Goal: Obtain resource: Obtain resource

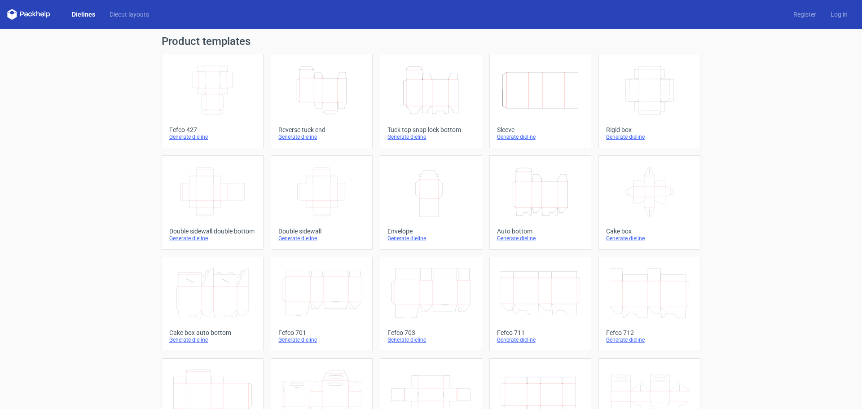
click at [433, 108] on icon "Height Depth Width" at bounding box center [430, 90] width 79 height 50
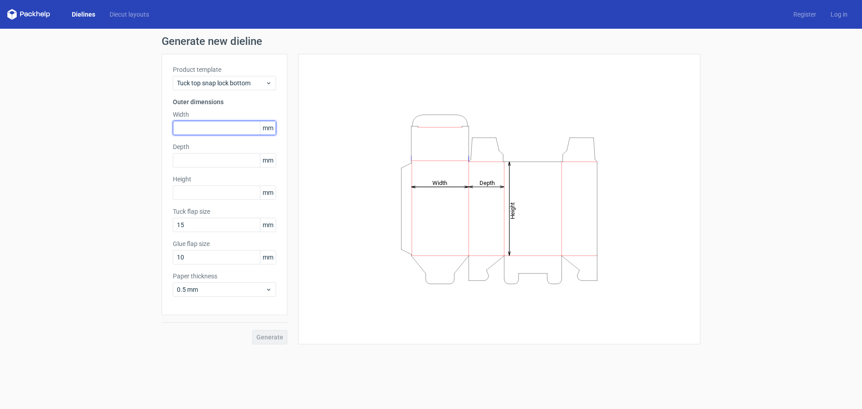
click at [212, 130] on input "text" at bounding box center [224, 128] width 103 height 14
type input "84"
type input "34"
type input "4"
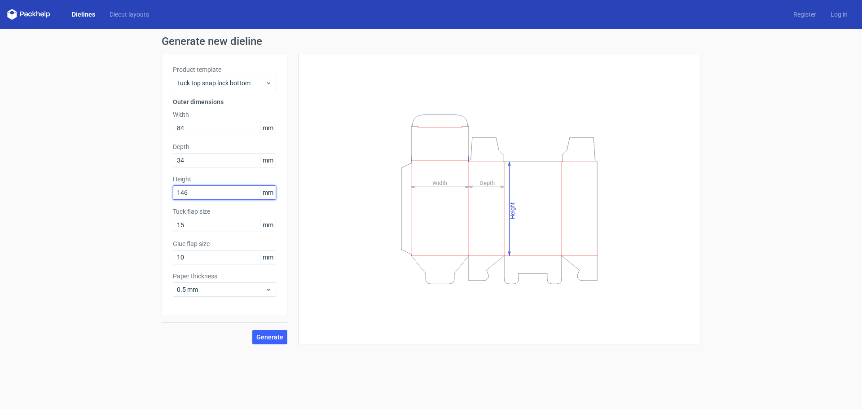
type input "146"
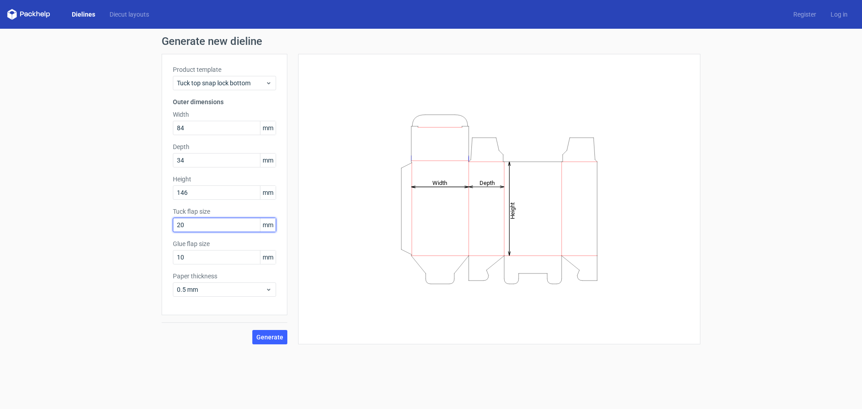
type input "20"
click at [265, 293] on icon at bounding box center [268, 289] width 7 height 7
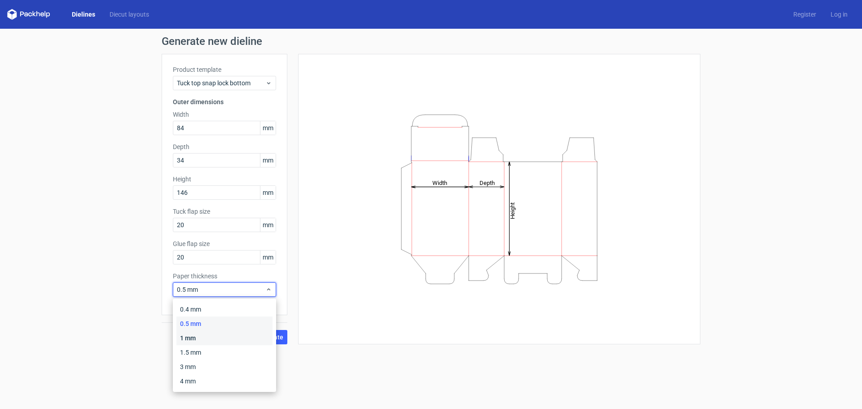
click at [206, 334] on div "1 mm" at bounding box center [224, 338] width 96 height 14
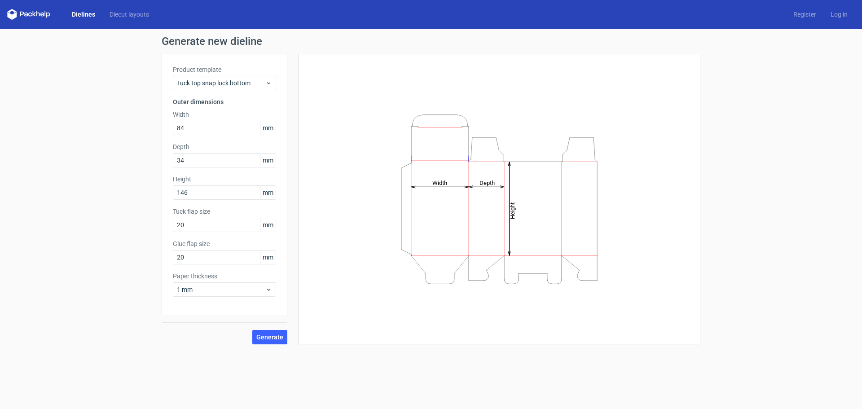
click at [288, 337] on div "Height Depth Width" at bounding box center [493, 199] width 413 height 290
click at [278, 334] on span "Generate" at bounding box center [269, 337] width 27 height 6
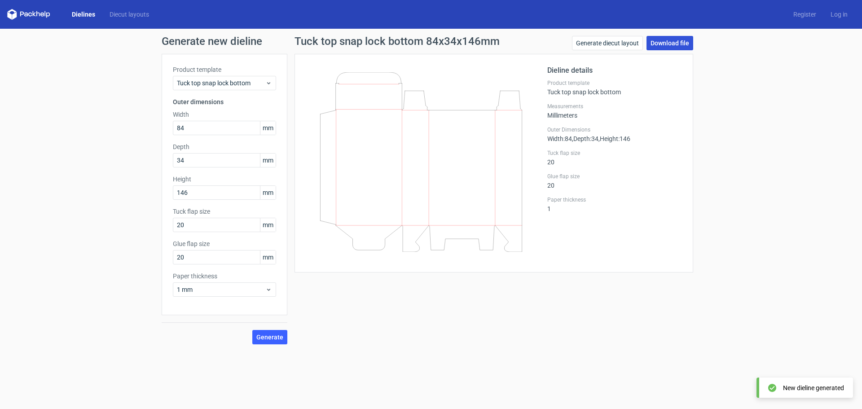
click at [683, 42] on link "Download file" at bounding box center [669, 43] width 47 height 14
click at [137, 123] on div "Generate new dieline Product template Tuck top snap lock bottom Outer dimension…" at bounding box center [431, 190] width 862 height 323
type input "99"
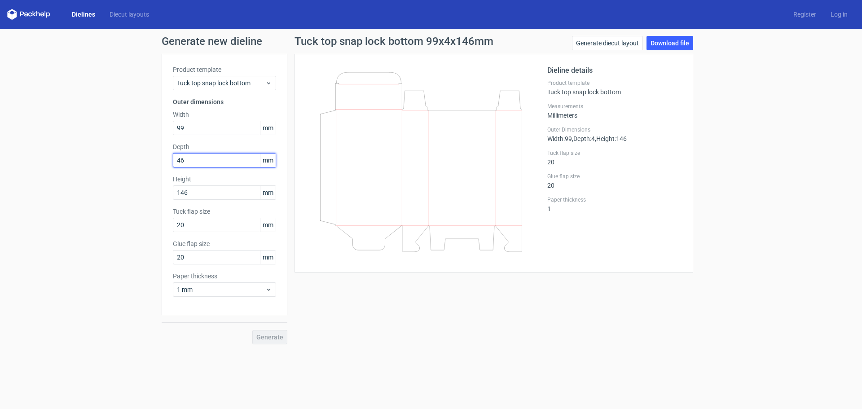
type input "46"
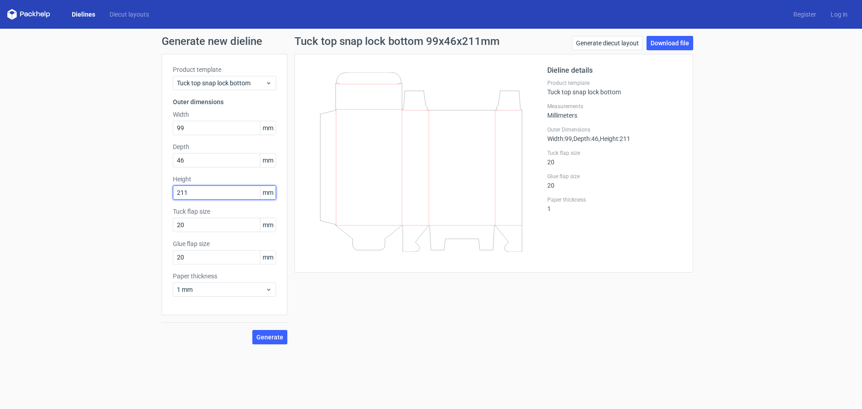
type input "211"
click at [274, 339] on span "Generate" at bounding box center [269, 337] width 27 height 6
click at [678, 43] on link "Download file" at bounding box center [669, 43] width 47 height 14
click at [598, 89] on div "Product template Tuck top snap lock bottom" at bounding box center [614, 87] width 135 height 16
